Goal: Information Seeking & Learning: Learn about a topic

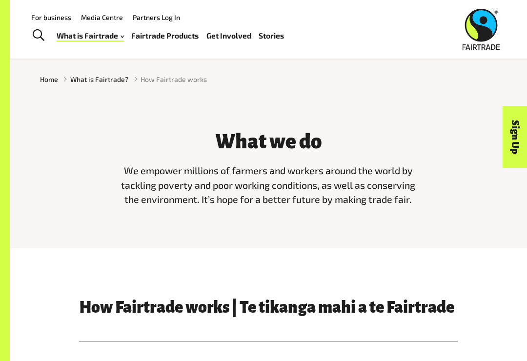
scroll to position [152, 0]
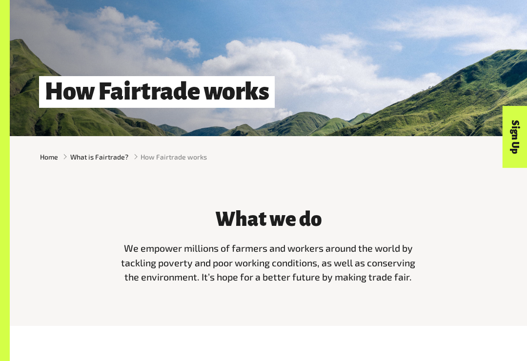
scroll to position [75, 0]
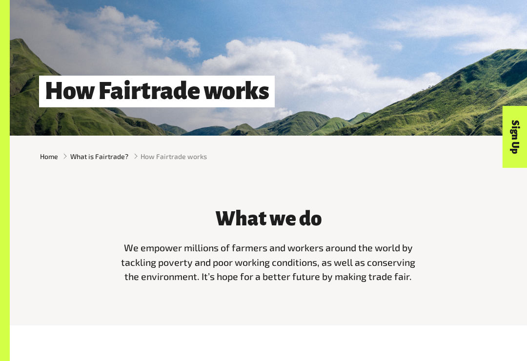
click at [76, 159] on span "What is Fairtrade?" at bounding box center [99, 156] width 58 height 10
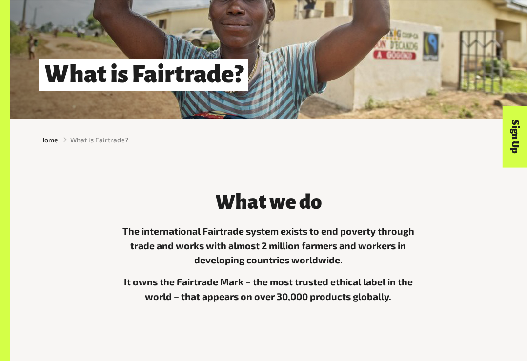
scroll to position [92, 0]
click at [89, 137] on span "What is Fairtrade?" at bounding box center [99, 140] width 58 height 10
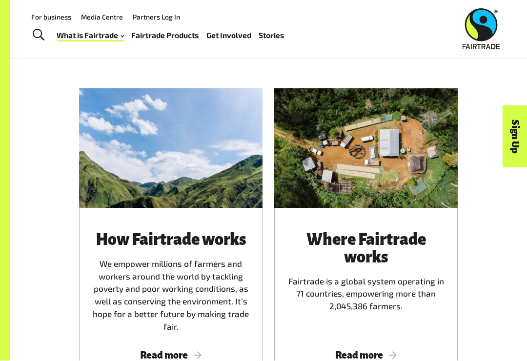
scroll to position [402, 0]
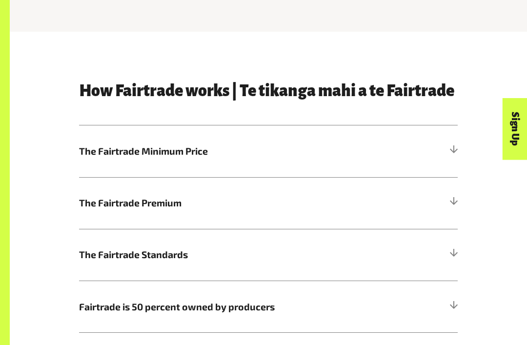
scroll to position [369, 0]
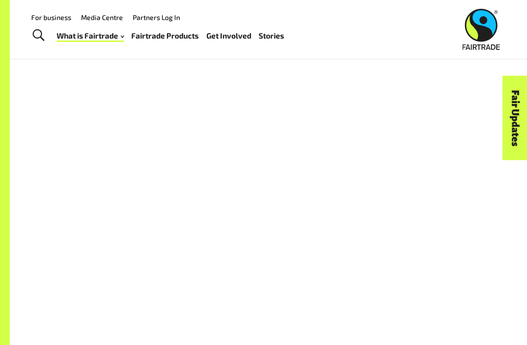
scroll to position [673, 0]
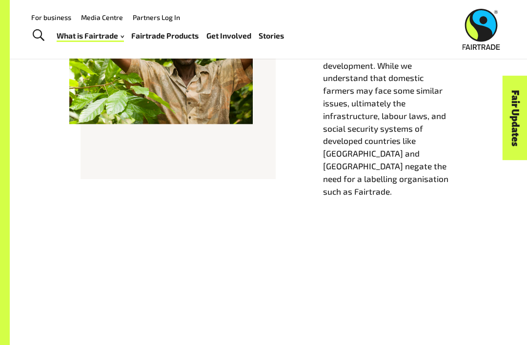
scroll to position [471, 0]
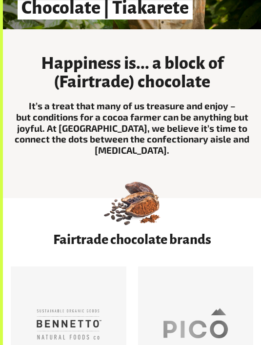
scroll to position [165, 0]
